Goal: Information Seeking & Learning: Learn about a topic

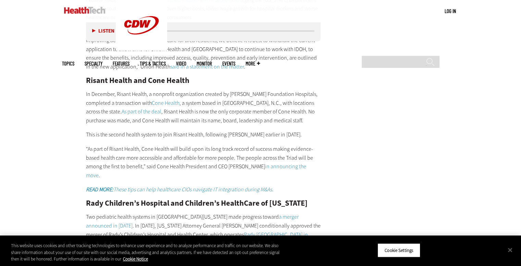
click at [366, 140] on main "Home » Management Close New Workspace Modernization Research from CDW See how I…" at bounding box center [261, 238] width 398 height 1910
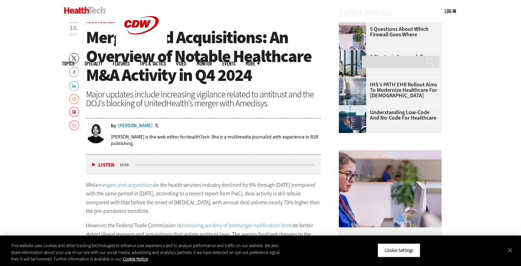
scroll to position [254, 0]
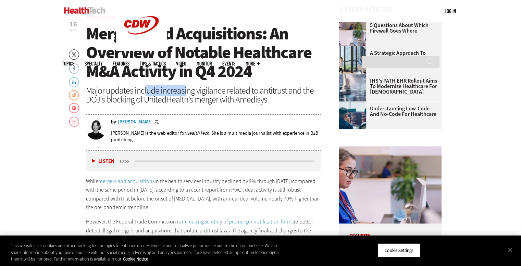
drag, startPoint x: 147, startPoint y: 91, endPoint x: 186, endPoint y: 93, distance: 38.8
click at [186, 93] on div "Major updates include increasing vigilance related to antitrust and the DOJ’s b…" at bounding box center [203, 95] width 235 height 18
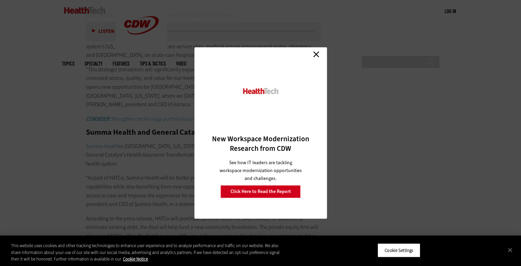
scroll to position [1551, 0]
click at [314, 54] on link "Close" at bounding box center [316, 54] width 10 height 10
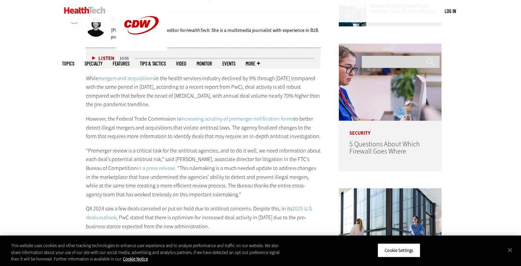
scroll to position [357, 0]
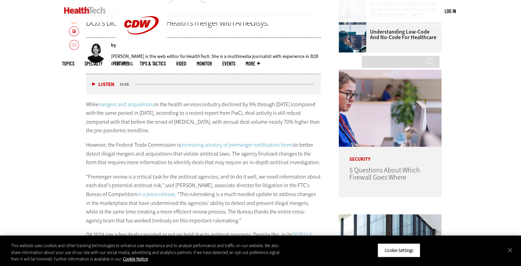
scroll to position [329, 0]
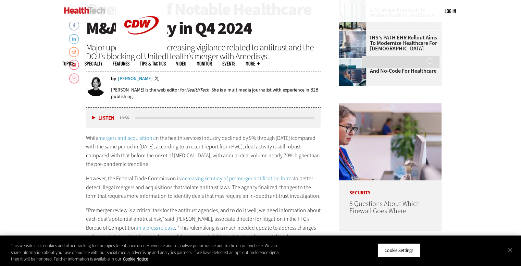
scroll to position [303, 0]
